Goal: Task Accomplishment & Management: Manage account settings

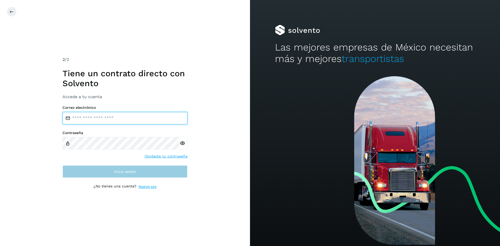
type input "**********"
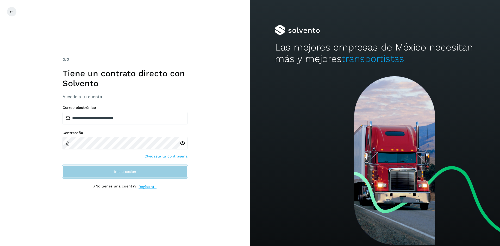
click at [127, 168] on button "Inicia sesión" at bounding box center [124, 171] width 125 height 12
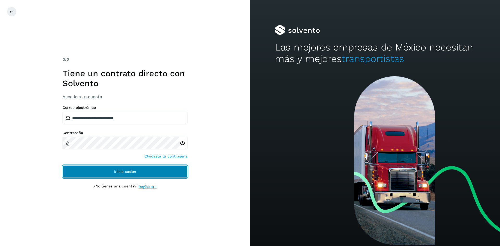
click at [126, 172] on span "Inicia sesión" at bounding box center [125, 172] width 22 height 4
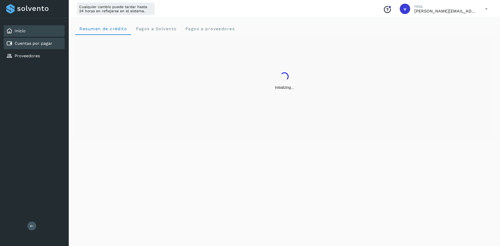
click at [24, 42] on link "Cuentas por pagar" at bounding box center [34, 43] width 38 height 5
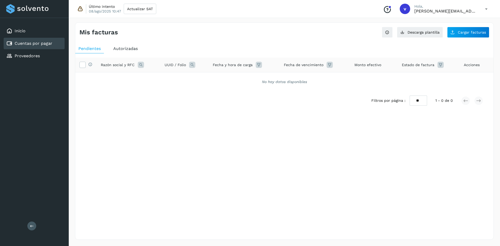
click at [128, 48] on span "Autorizadas" at bounding box center [125, 48] width 24 height 5
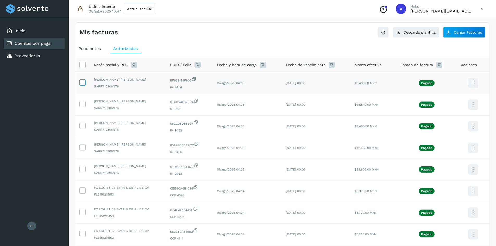
click at [85, 83] on icon at bounding box center [82, 81] width 5 height 5
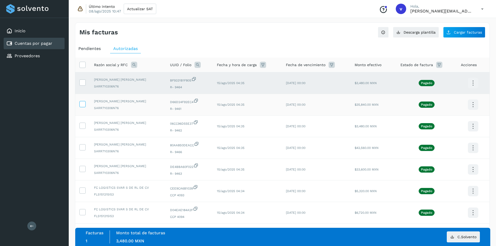
click at [84, 104] on icon at bounding box center [82, 103] width 5 height 5
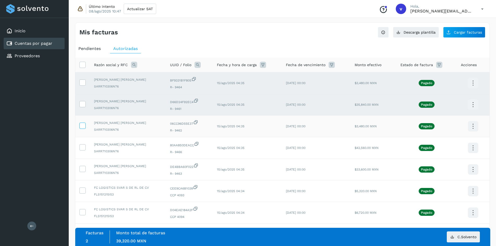
click at [83, 127] on icon at bounding box center [82, 125] width 5 height 5
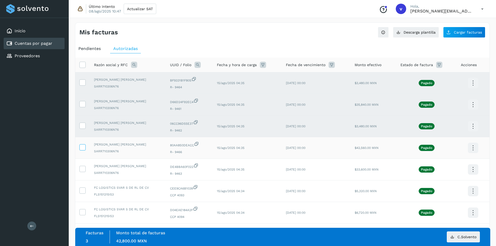
click at [84, 149] on icon at bounding box center [82, 146] width 5 height 5
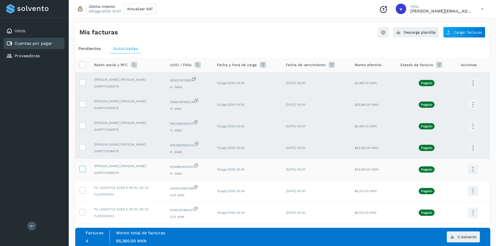
click at [83, 171] on icon at bounding box center [82, 168] width 5 height 5
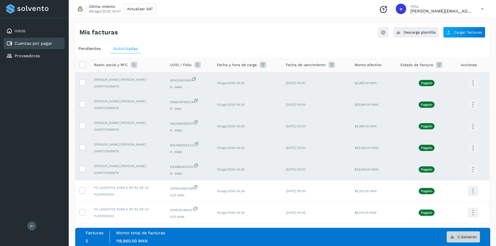
click at [466, 240] on button "C.Solvento" at bounding box center [463, 236] width 33 height 11
